Goal: Transaction & Acquisition: Purchase product/service

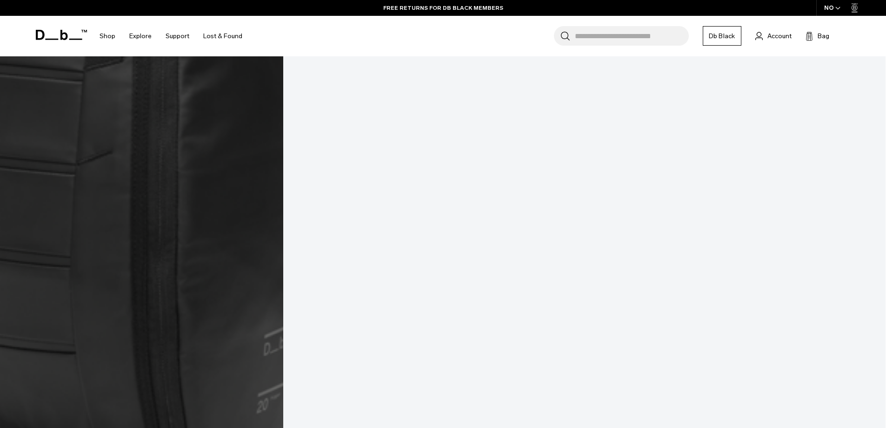
scroll to position [2745, 0]
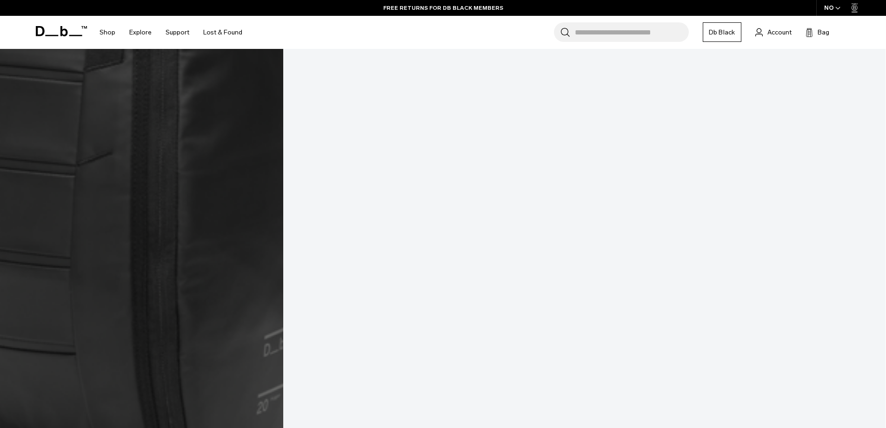
click at [839, 8] on icon "button" at bounding box center [838, 8] width 4 height 2
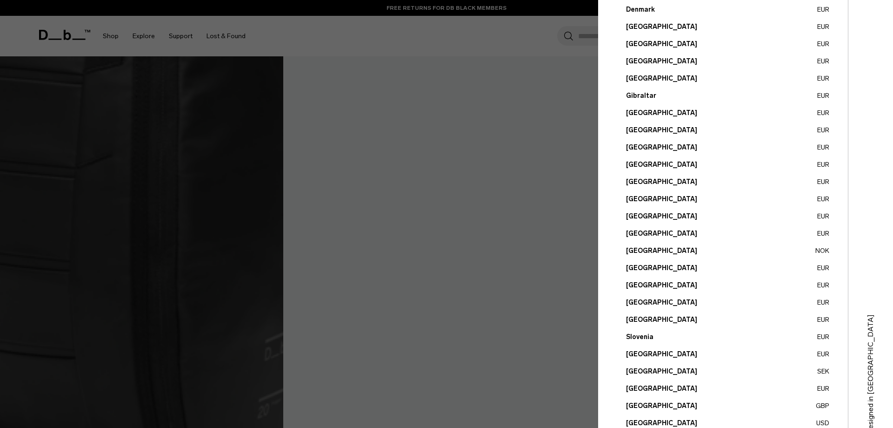
scroll to position [259, 0]
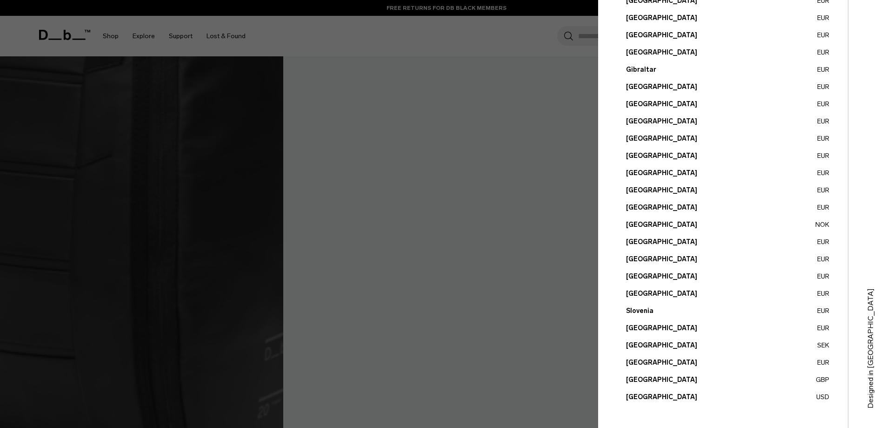
click at [637, 343] on button "Sweden SEK" at bounding box center [727, 345] width 203 height 10
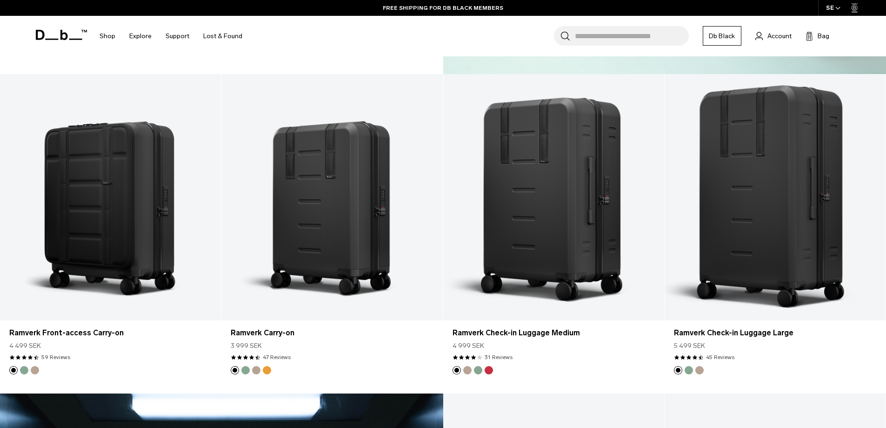
scroll to position [1163, 0]
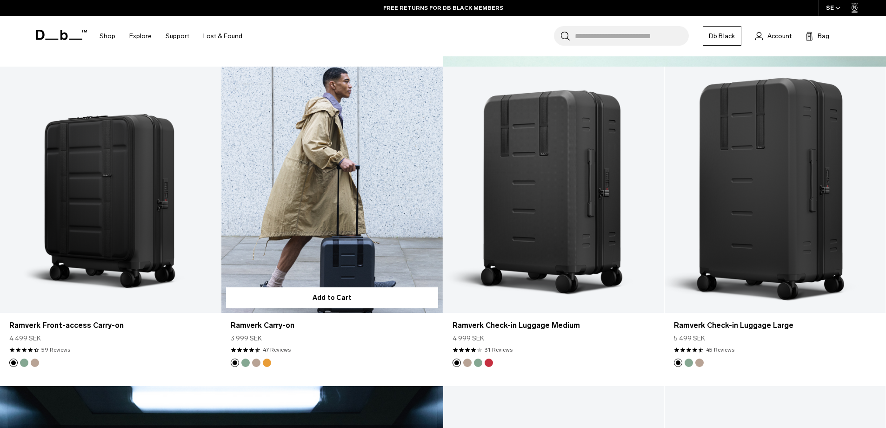
click at [246, 363] on button "Green Ray" at bounding box center [245, 362] width 8 height 8
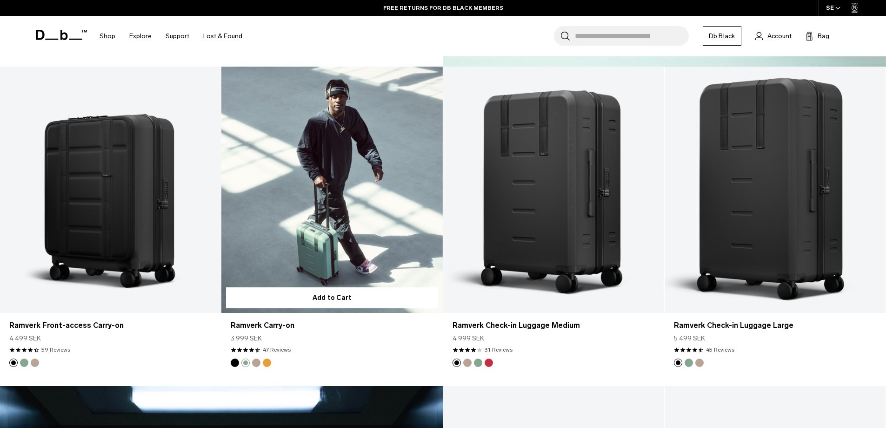
click at [253, 365] on button "Fogbow Beige" at bounding box center [256, 362] width 8 height 8
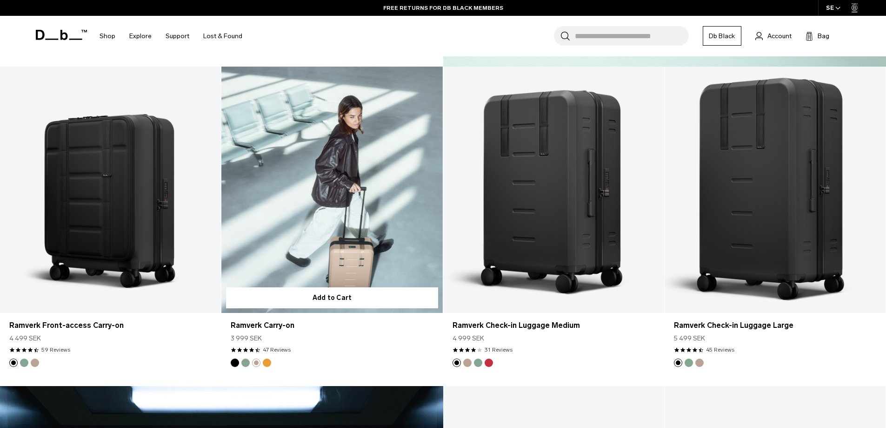
click at [268, 364] on button "Parhelion Orange" at bounding box center [267, 362] width 8 height 8
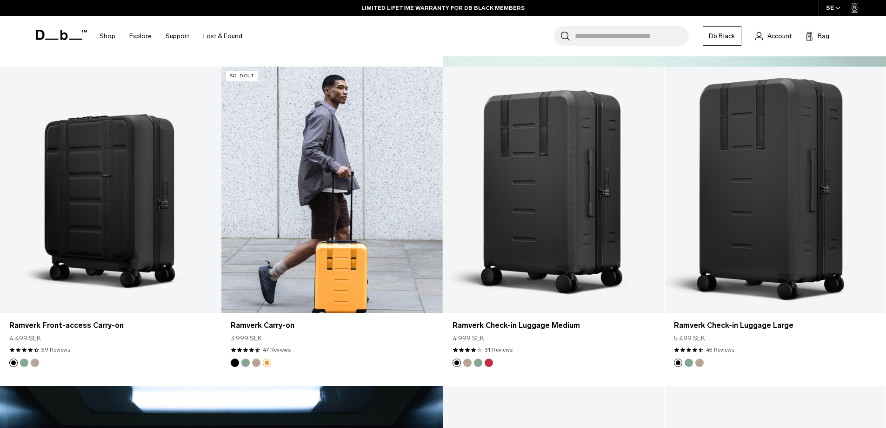
click at [249, 364] on img "Green Ray" at bounding box center [246, 362] width 10 height 10
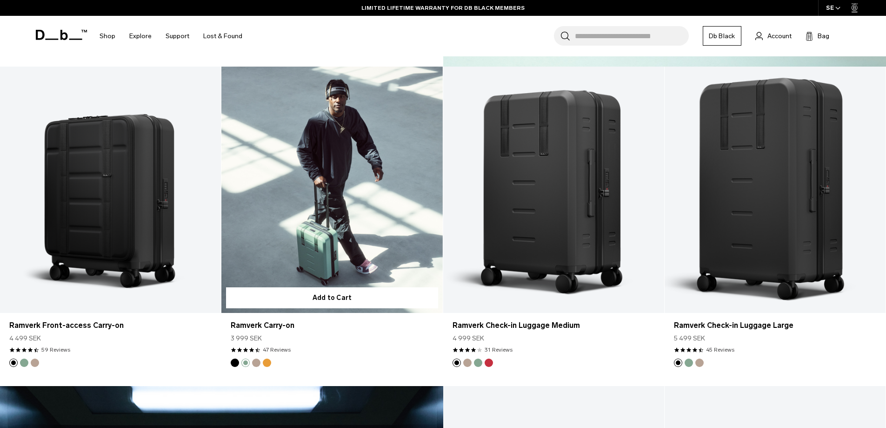
click at [238, 365] on img "Black Out" at bounding box center [235, 362] width 10 height 10
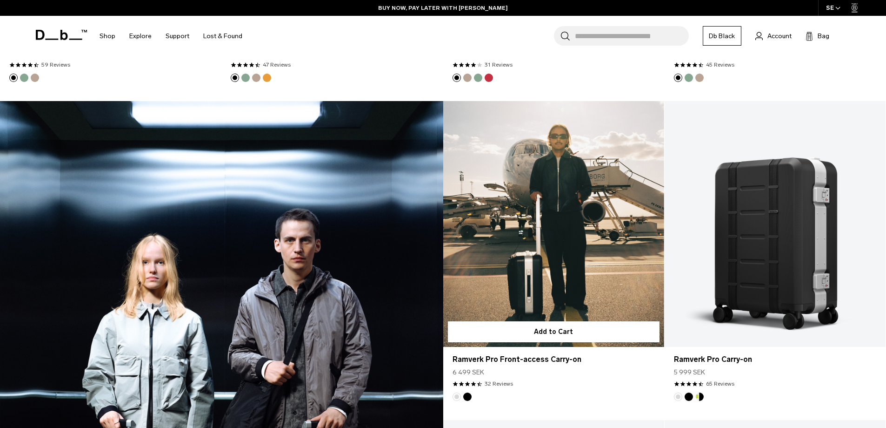
scroll to position [1535, 0]
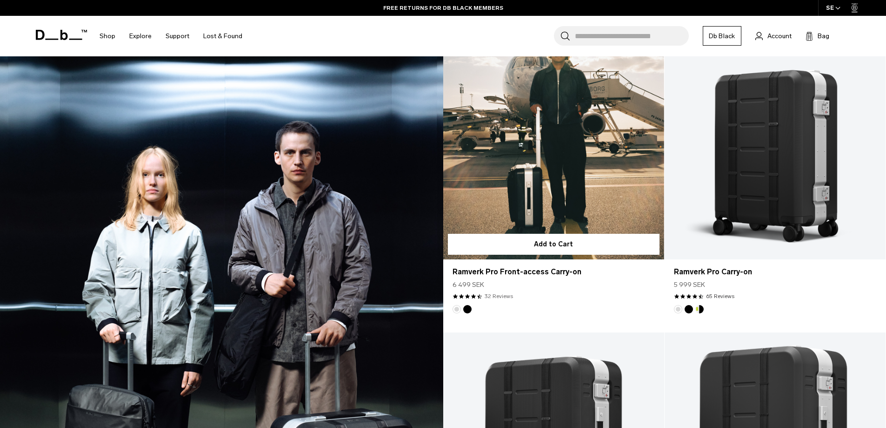
click at [501, 297] on link "32 Reviews" at bounding box center [499, 296] width 28 height 8
click at [502, 297] on link "32 Reviews" at bounding box center [499, 296] width 28 height 8
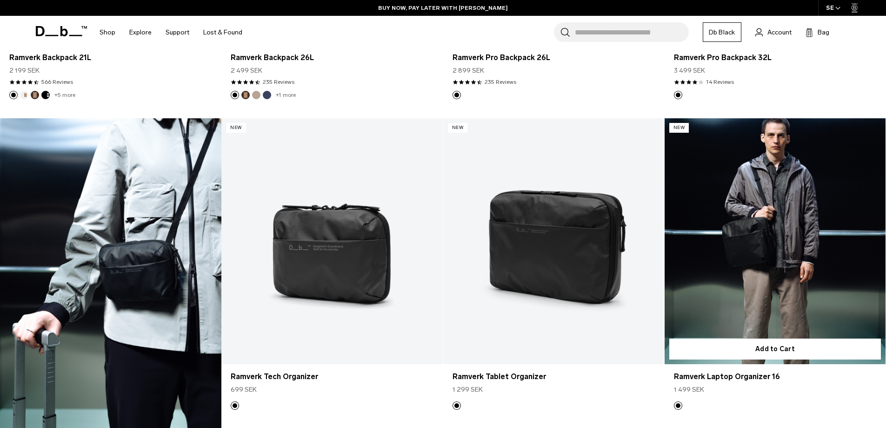
scroll to position [2699, 0]
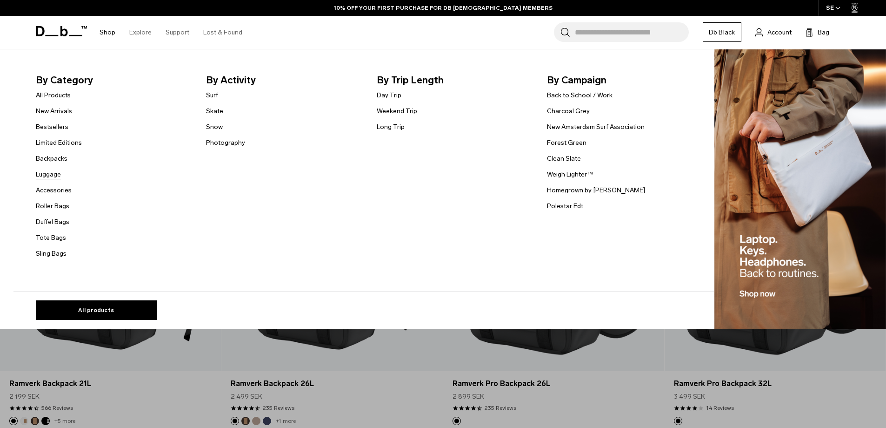
click at [51, 177] on link "Luggage" at bounding box center [48, 174] width 25 height 10
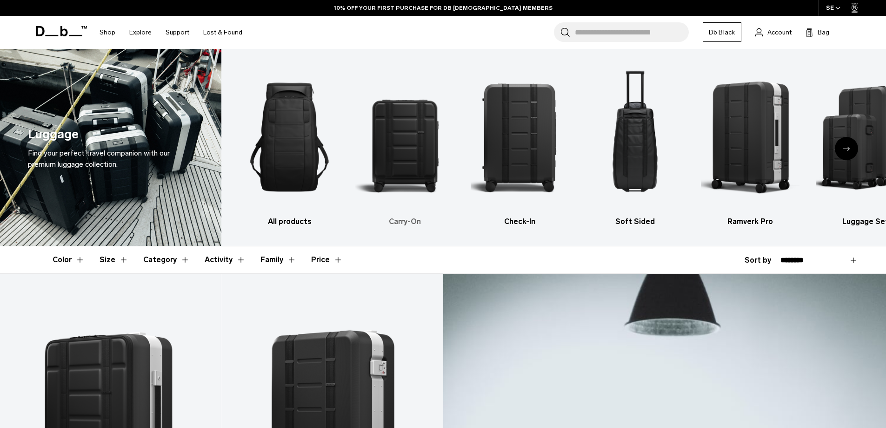
click at [398, 141] on img "2 / 6" at bounding box center [404, 137] width 99 height 148
click at [401, 221] on h3 "Carry-On" at bounding box center [404, 221] width 99 height 11
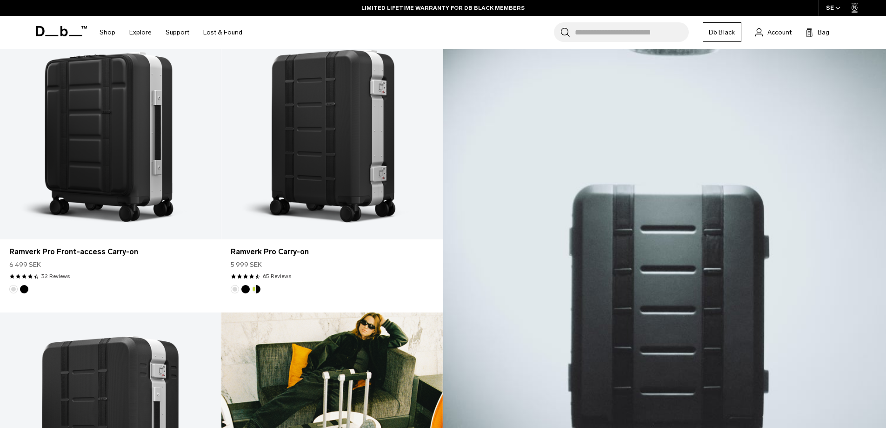
scroll to position [186, 0]
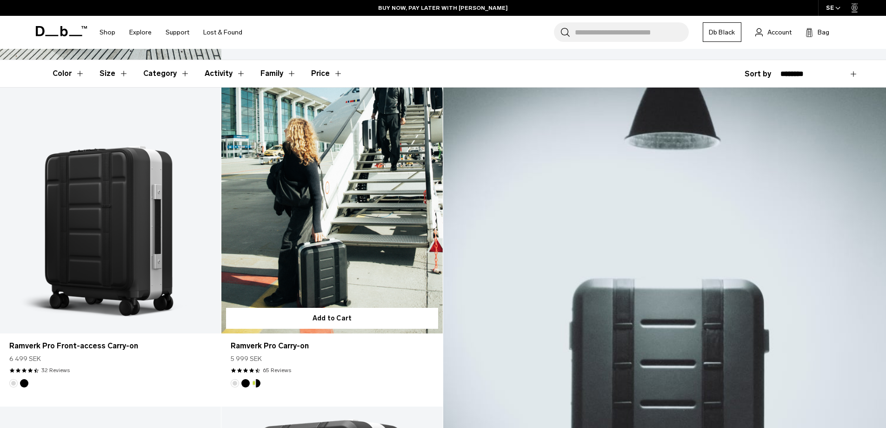
click at [322, 270] on link "Ramverk Pro Carry-on" at bounding box center [331, 210] width 221 height 246
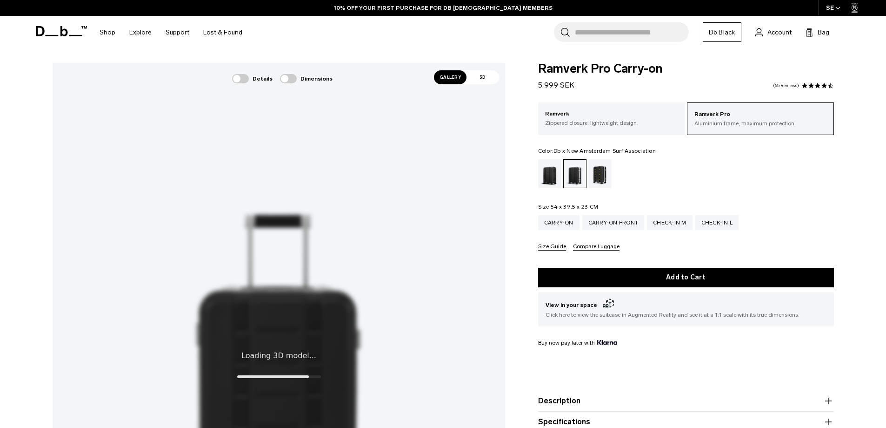
click at [601, 174] on div "Db x New Amsterdam Surf Association" at bounding box center [601, 173] width 24 height 29
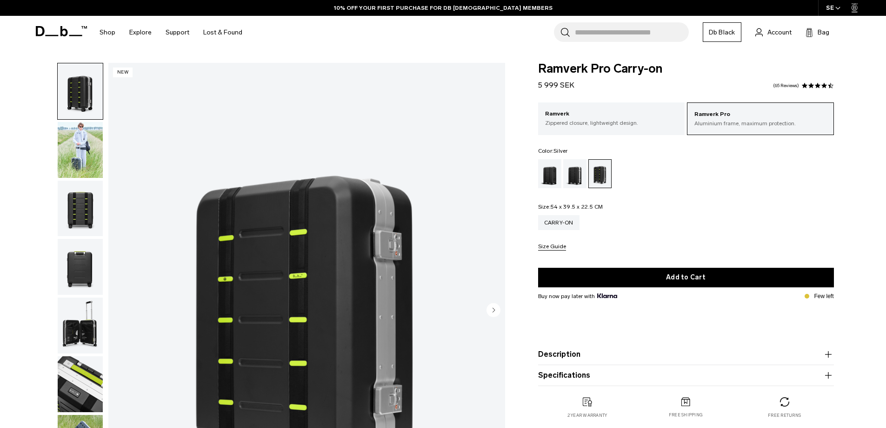
click at [568, 177] on div "Silver" at bounding box center [575, 173] width 24 height 29
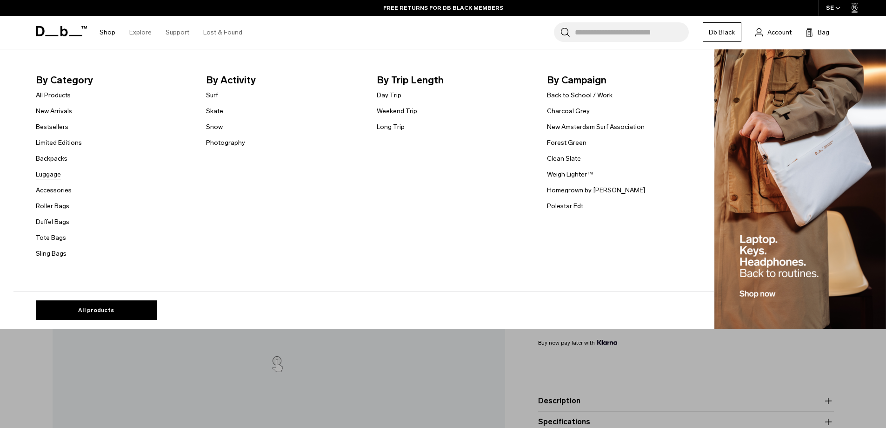
click at [55, 174] on link "Luggage" at bounding box center [48, 174] width 25 height 10
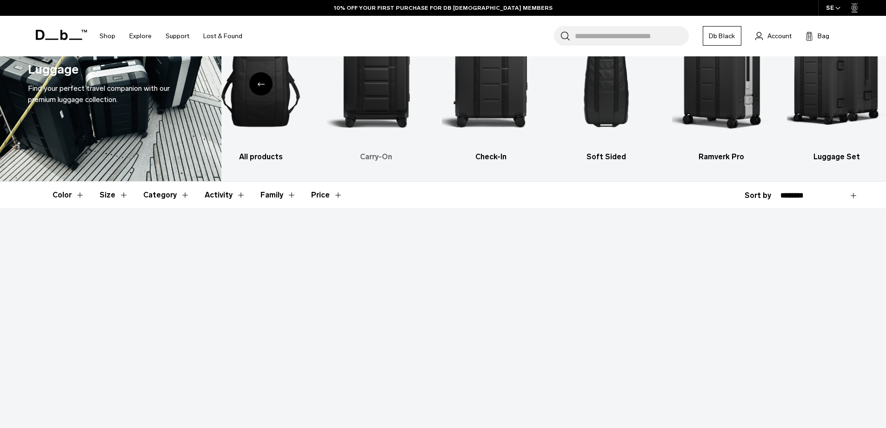
scroll to position [47, 0]
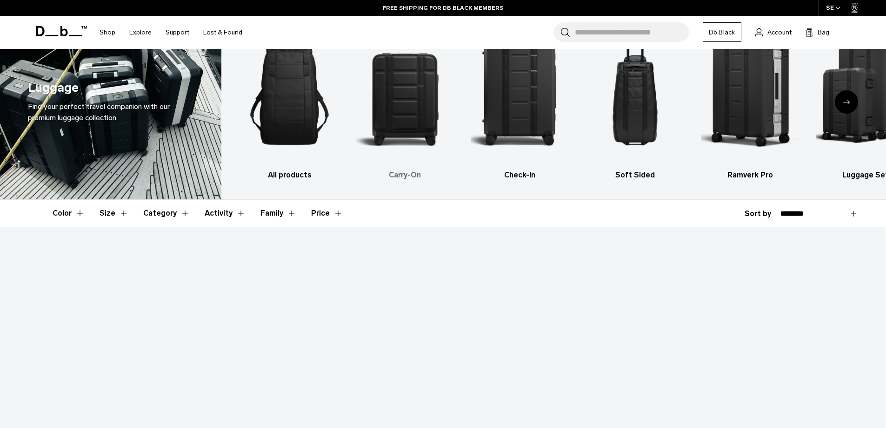
click at [405, 106] on img "2 / 6" at bounding box center [404, 90] width 99 height 148
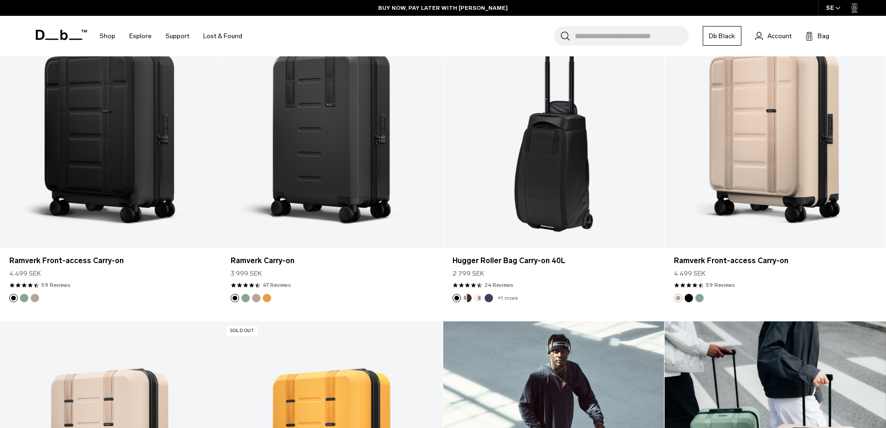
scroll to position [605, 0]
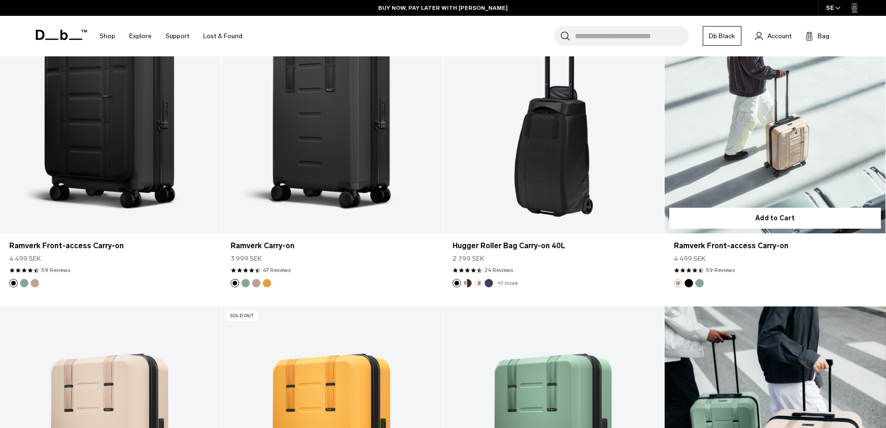
click at [786, 123] on link "Ramverk Front-access Carry-on" at bounding box center [775, 110] width 221 height 246
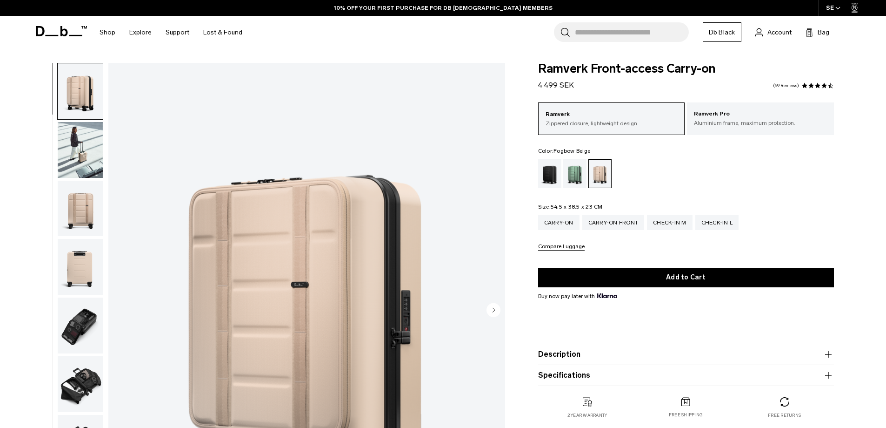
click at [85, 327] on img "button" at bounding box center [80, 325] width 45 height 56
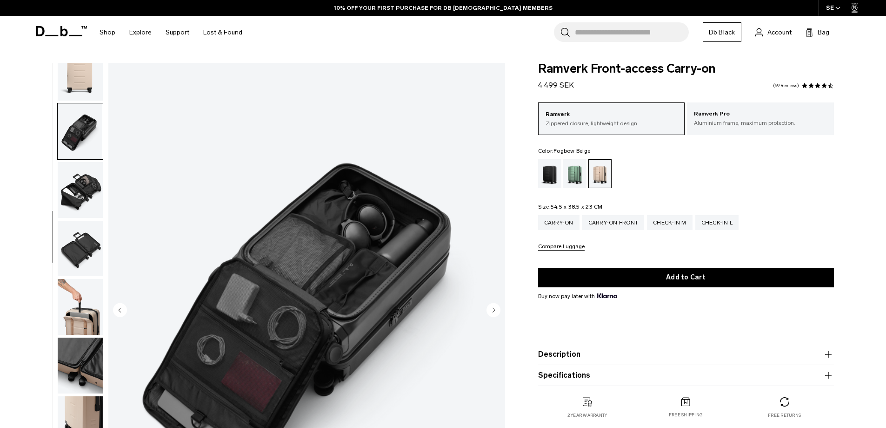
scroll to position [234, 0]
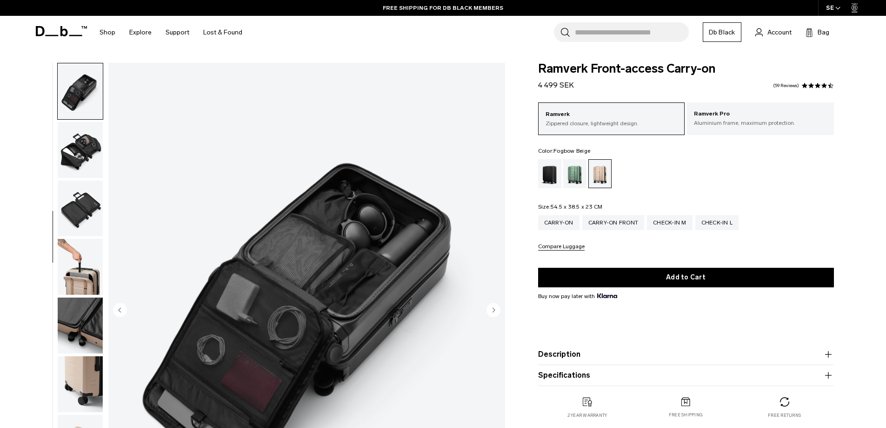
click at [87, 329] on img "button" at bounding box center [80, 325] width 45 height 56
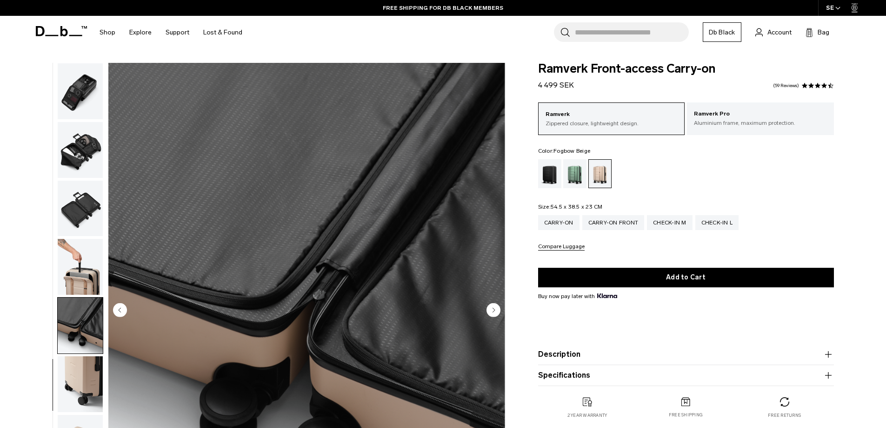
scroll to position [263, 0]
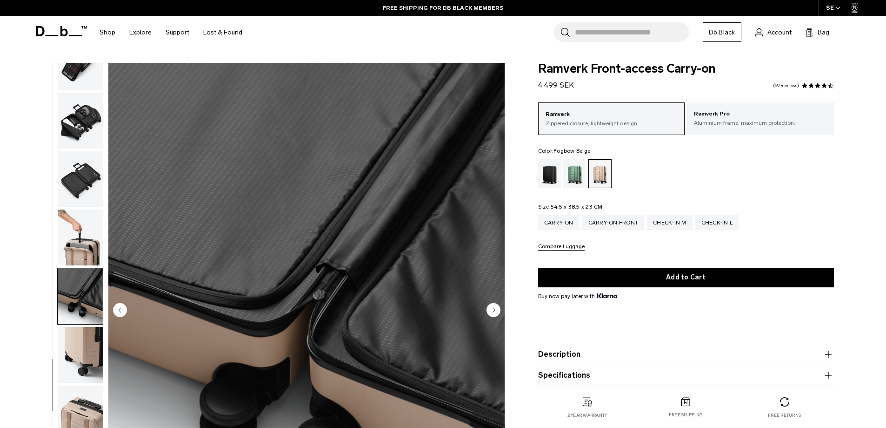
click at [71, 243] on img "button" at bounding box center [80, 237] width 45 height 56
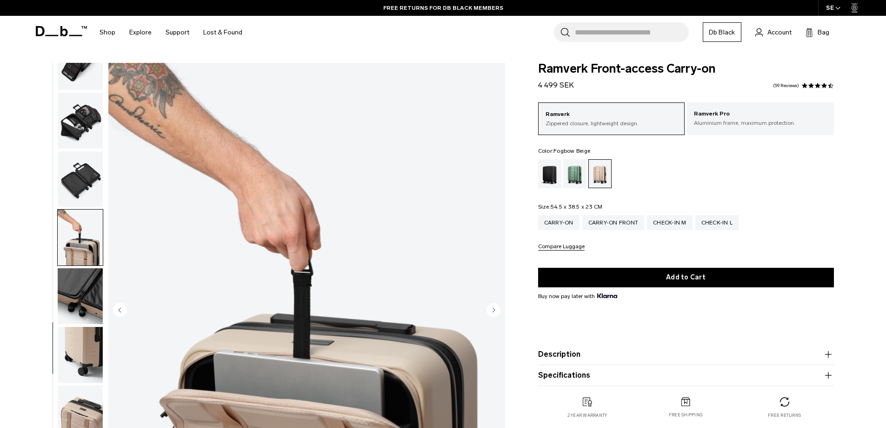
click at [88, 185] on img "button" at bounding box center [80, 179] width 45 height 56
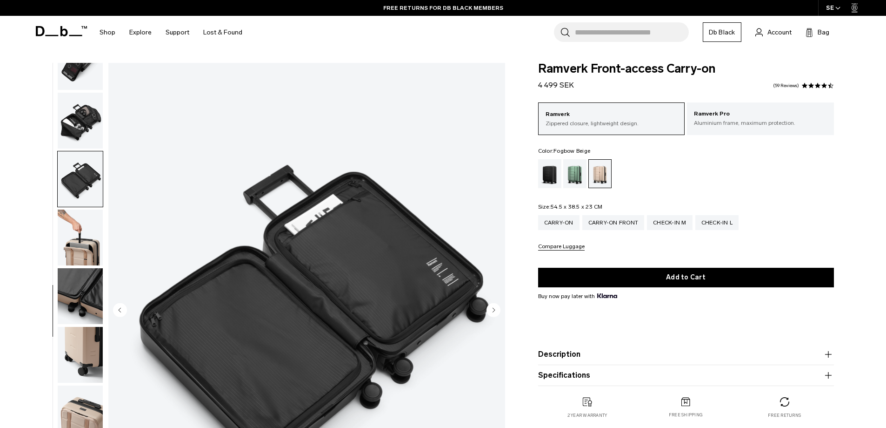
click at [76, 115] on img "button" at bounding box center [80, 121] width 45 height 56
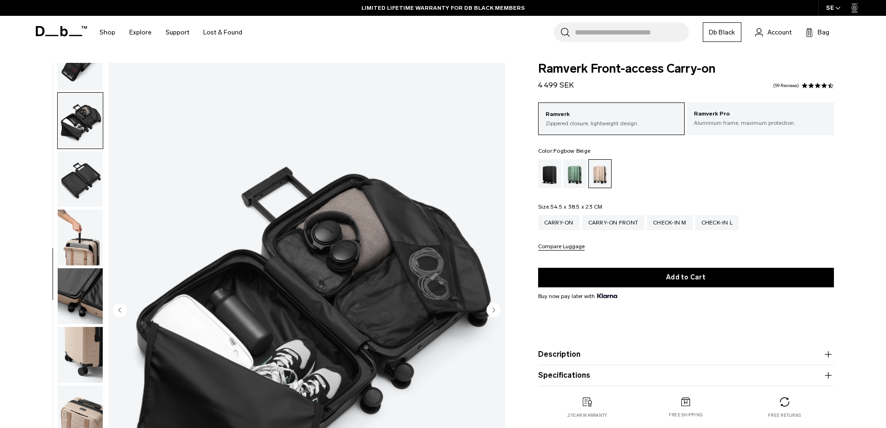
click at [74, 169] on img "button" at bounding box center [80, 179] width 45 height 56
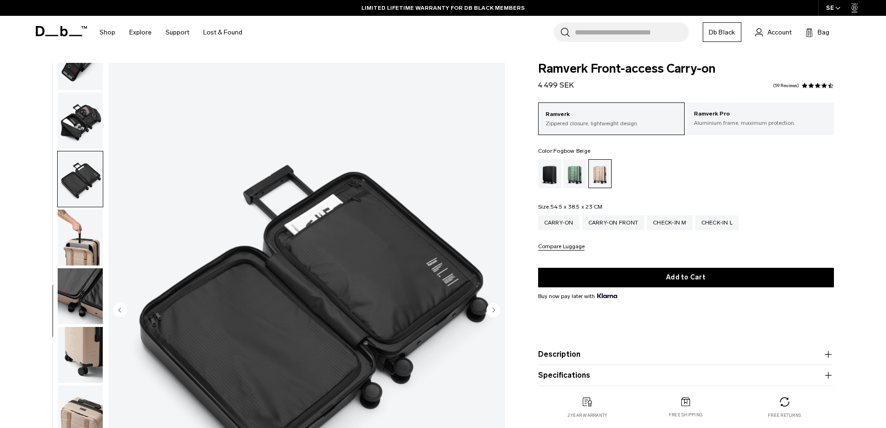
click at [87, 126] on img "button" at bounding box center [80, 121] width 45 height 56
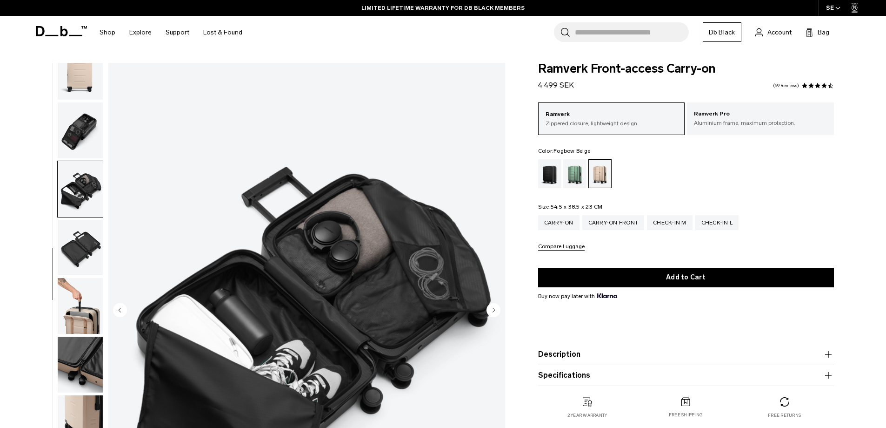
scroll to position [170, 0]
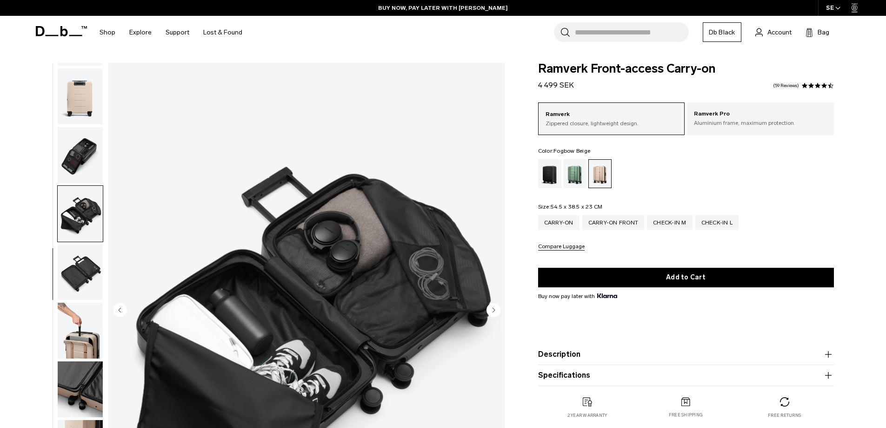
click at [81, 151] on img "button" at bounding box center [80, 155] width 45 height 56
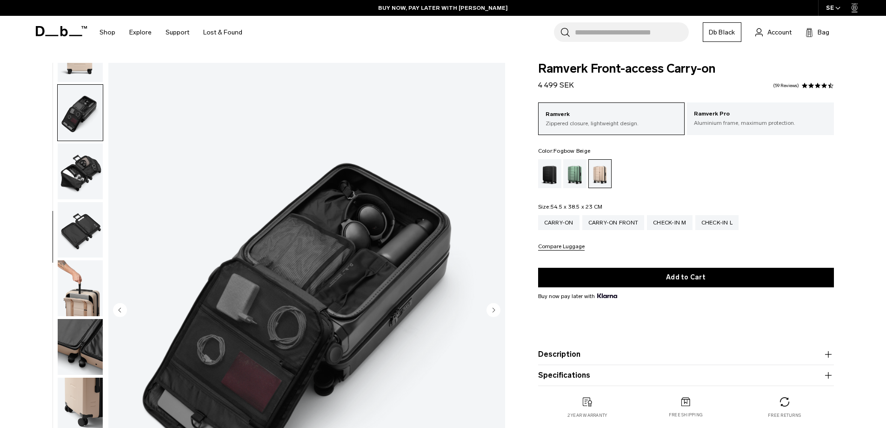
scroll to position [234, 0]
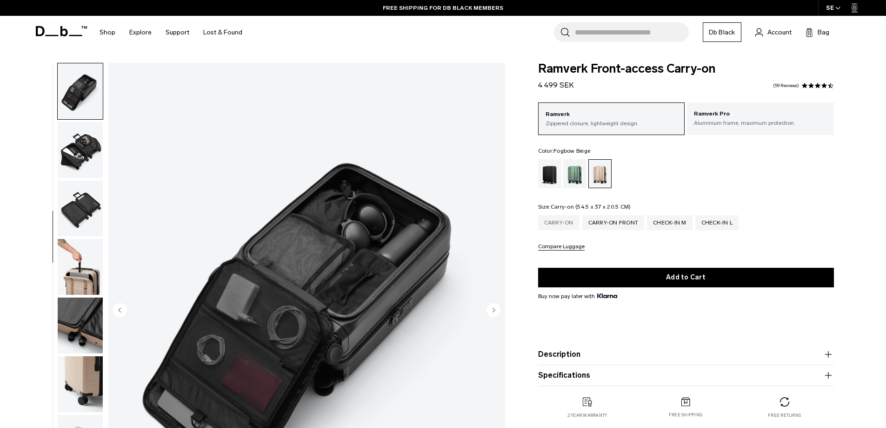
click at [555, 223] on div "Carry-on" at bounding box center [558, 222] width 41 height 15
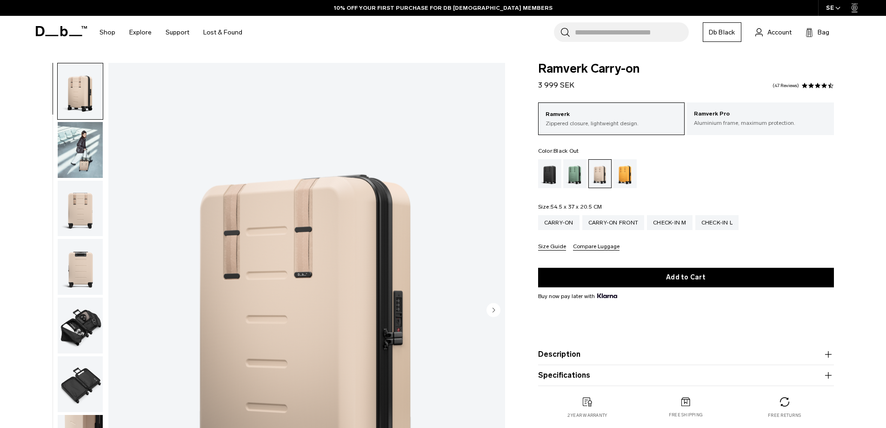
click at [553, 174] on div "Black Out" at bounding box center [550, 173] width 24 height 29
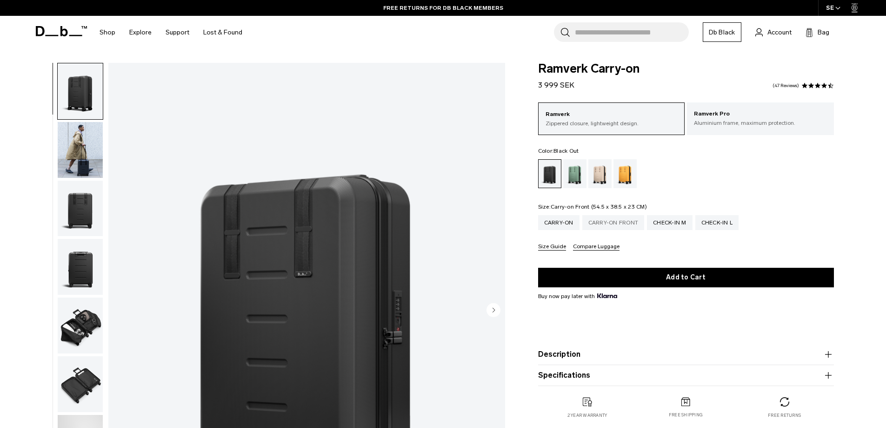
click at [611, 224] on div "Carry-on Front" at bounding box center [614, 222] width 62 height 15
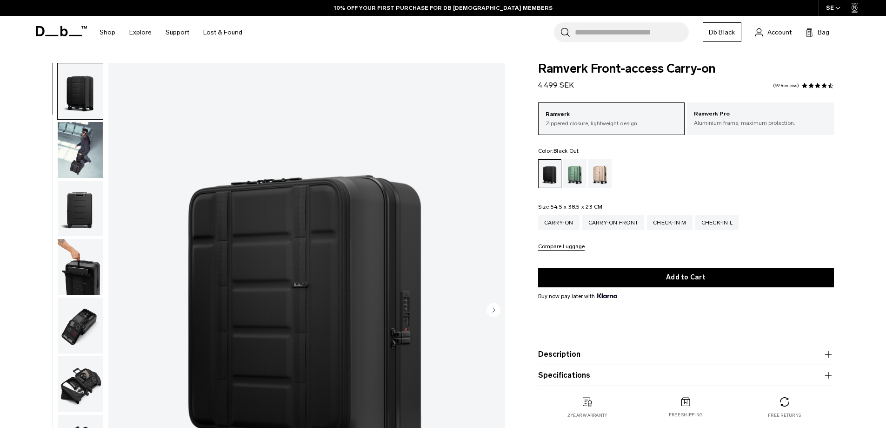
click at [831, 353] on icon "button" at bounding box center [828, 354] width 11 height 11
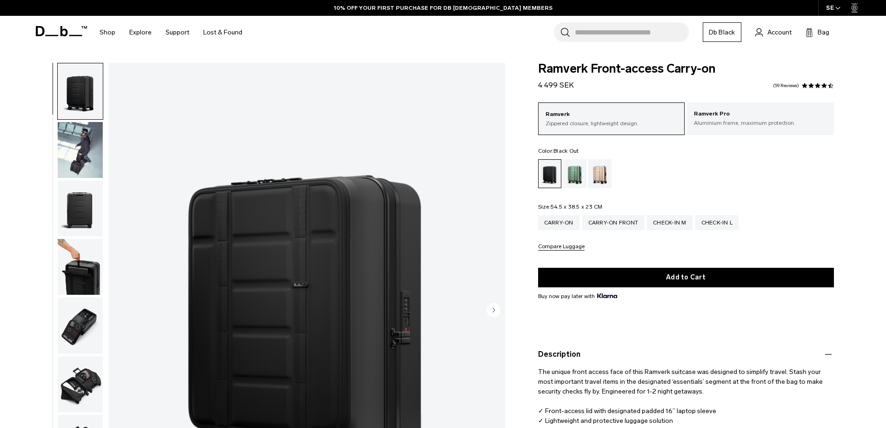
click at [83, 261] on img "button" at bounding box center [80, 267] width 45 height 56
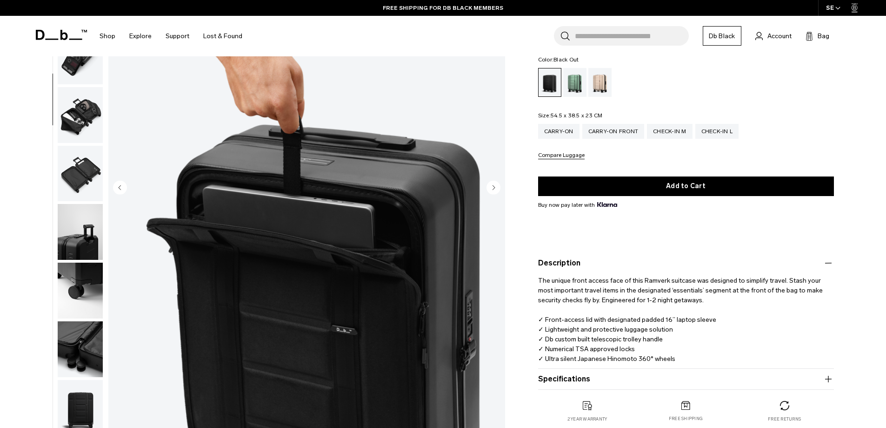
scroll to position [93, 0]
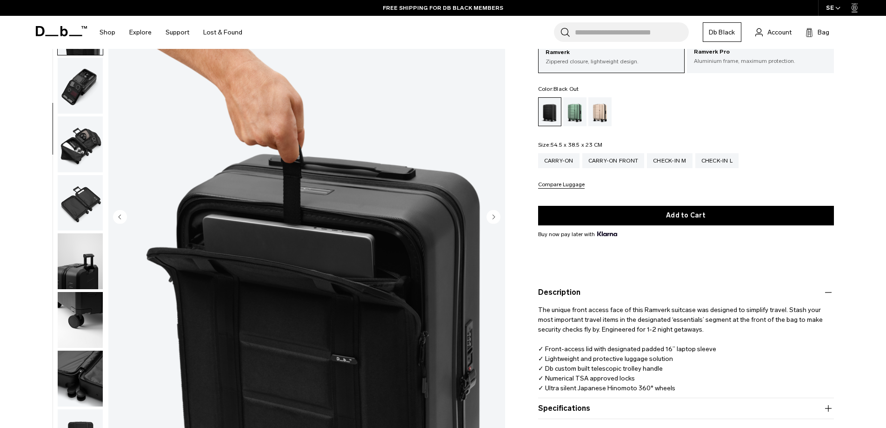
click at [73, 282] on img "button" at bounding box center [80, 261] width 45 height 56
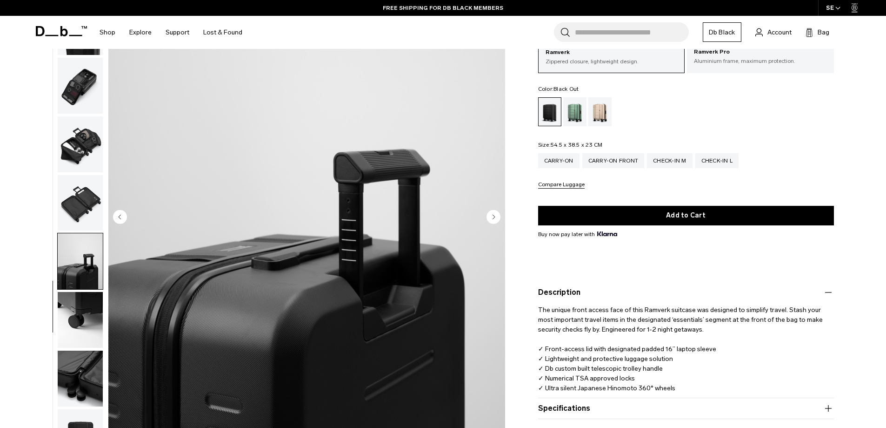
click at [85, 319] on img "button" at bounding box center [80, 320] width 45 height 56
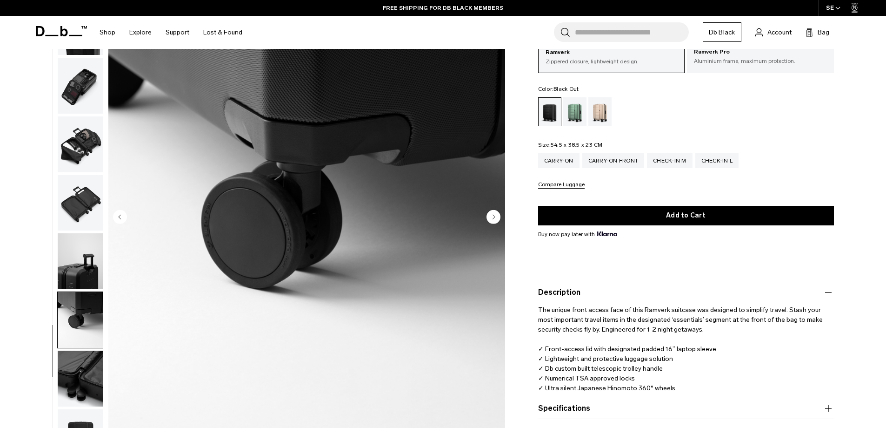
click at [93, 372] on img "button" at bounding box center [80, 378] width 45 height 56
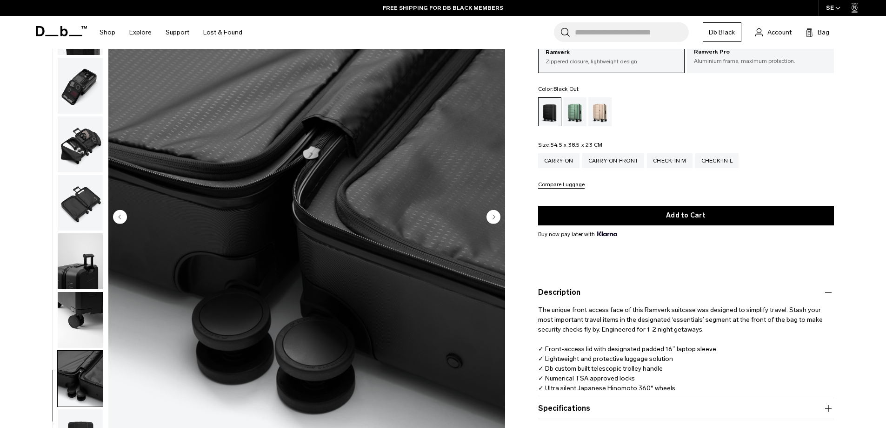
click at [85, 346] on img "button" at bounding box center [80, 320] width 45 height 56
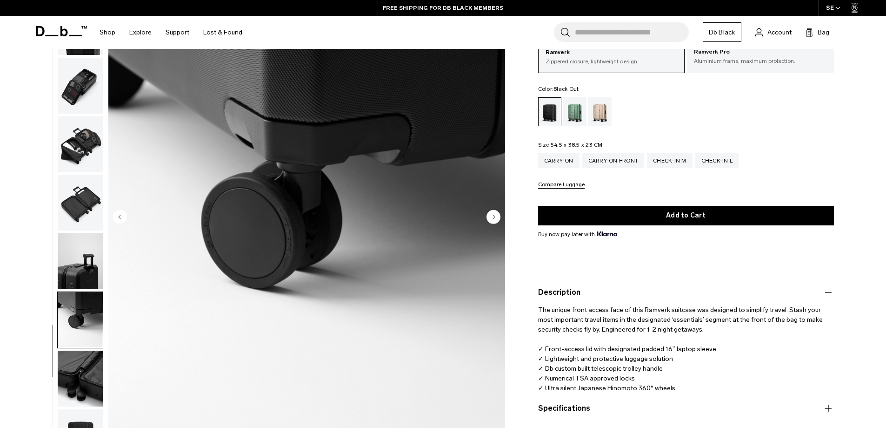
click at [67, 258] on img "button" at bounding box center [80, 261] width 45 height 56
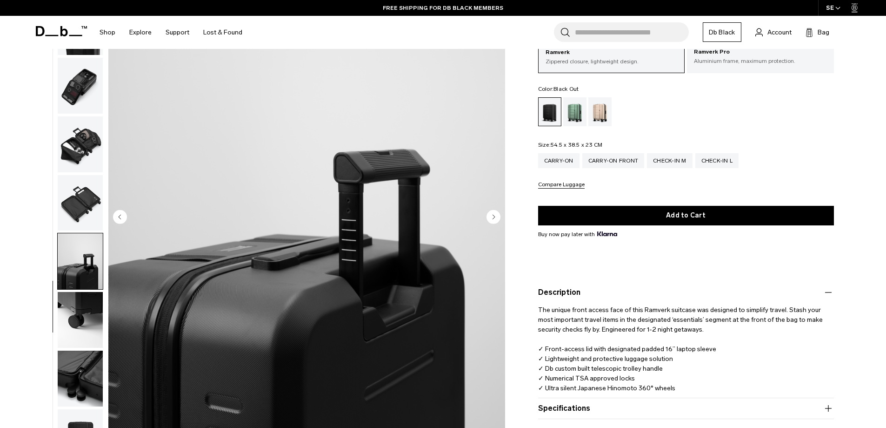
click at [94, 194] on img "button" at bounding box center [80, 203] width 45 height 56
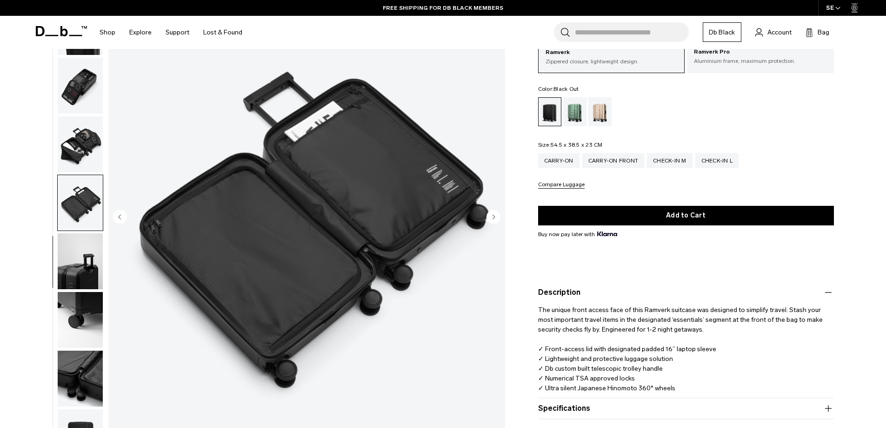
click at [86, 162] on img "button" at bounding box center [80, 144] width 45 height 56
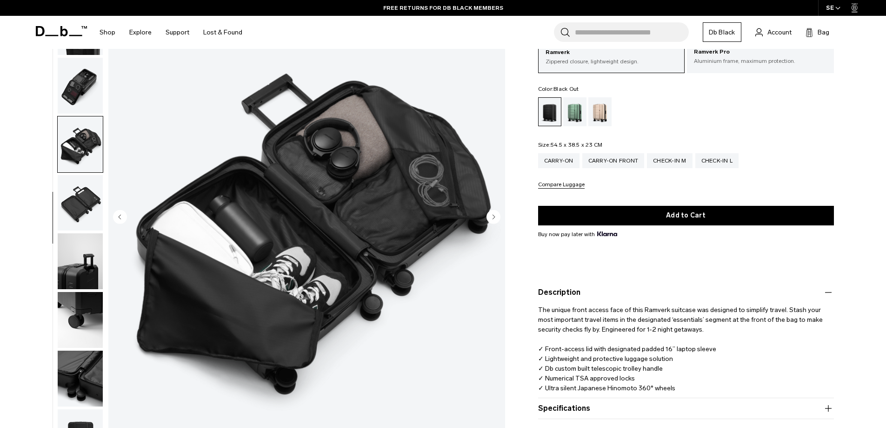
click at [70, 101] on img "button" at bounding box center [80, 86] width 45 height 56
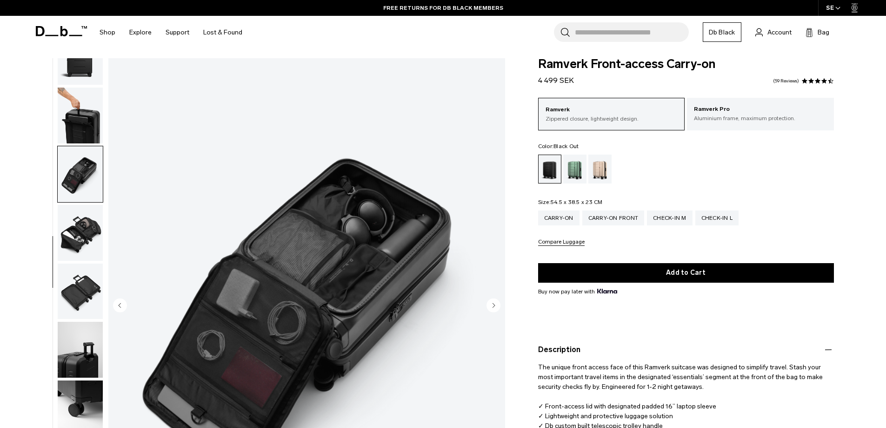
scroll to position [0, 0]
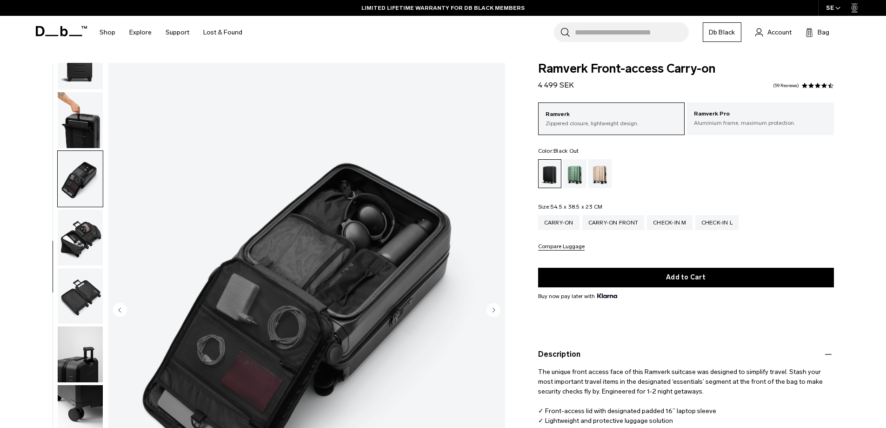
click at [92, 185] on img "button" at bounding box center [80, 179] width 45 height 56
click at [71, 231] on img "button" at bounding box center [80, 237] width 45 height 56
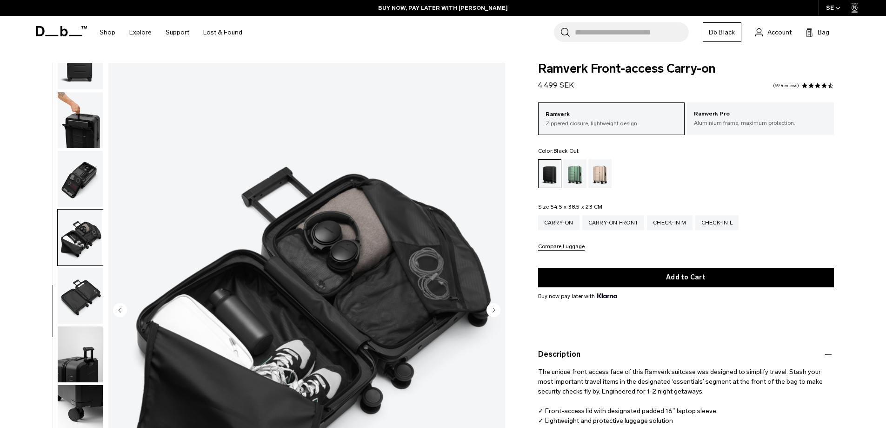
click at [81, 291] on img "button" at bounding box center [80, 296] width 45 height 56
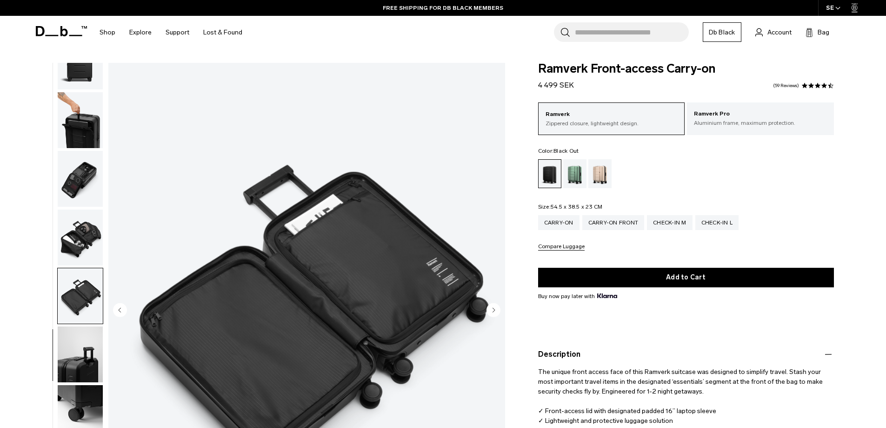
click at [94, 126] on img "button" at bounding box center [80, 120] width 45 height 56
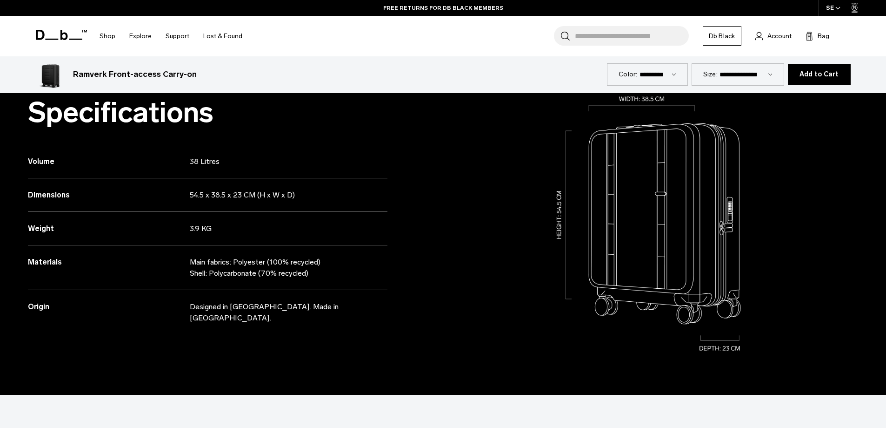
scroll to position [512, 0]
